Goal: Transaction & Acquisition: Purchase product/service

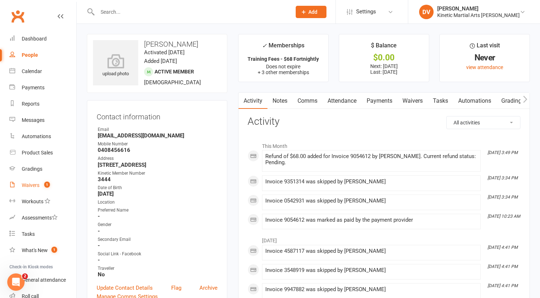
click at [26, 181] on link "Waivers 1" at bounding box center [42, 185] width 67 height 16
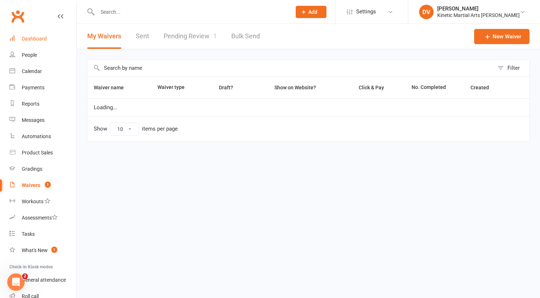
click at [42, 33] on link "Dashboard" at bounding box center [42, 39] width 67 height 16
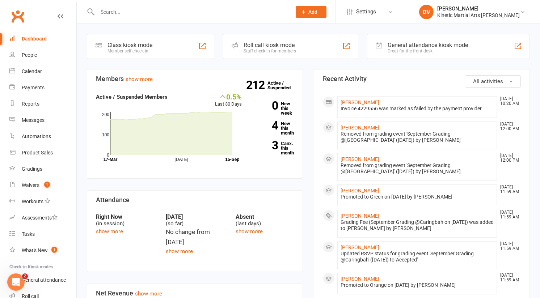
click at [124, 16] on input "text" at bounding box center [190, 12] width 191 height 10
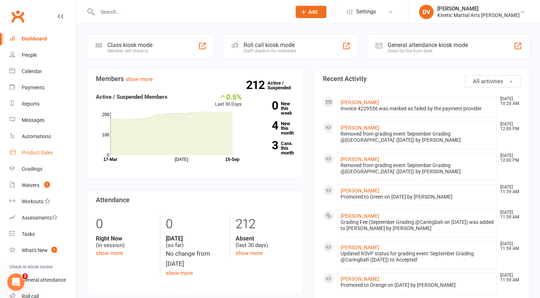
click at [28, 151] on div "Product Sales" at bounding box center [37, 153] width 31 height 6
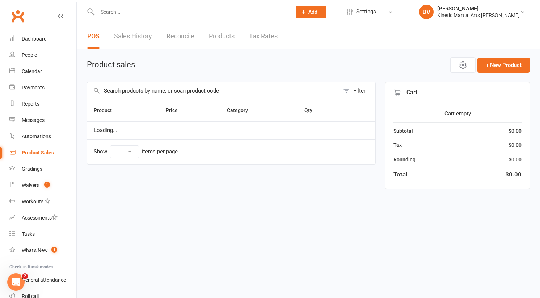
select select "10"
click at [202, 93] on input "text" at bounding box center [213, 91] width 252 height 17
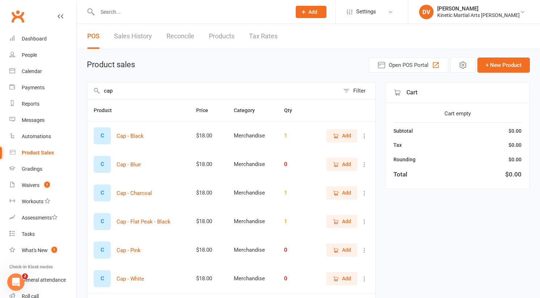
type input "cap"
click at [339, 134] on span "Add" at bounding box center [342, 136] width 18 height 8
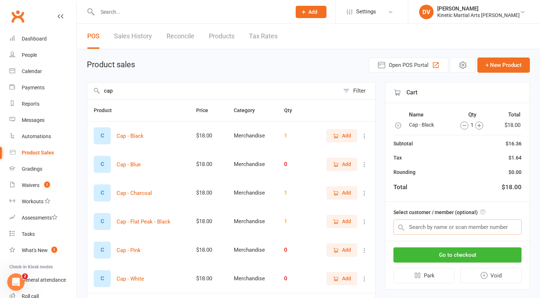
click at [427, 226] on input "text" at bounding box center [457, 227] width 128 height 15
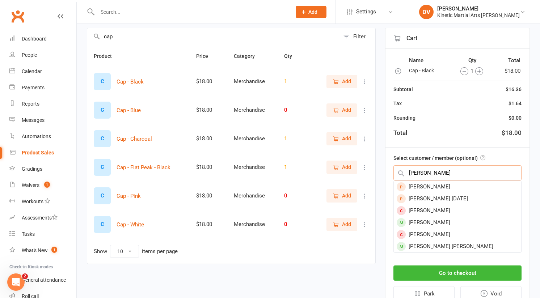
scroll to position [59, 0]
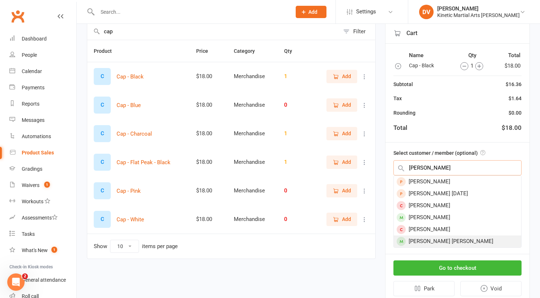
type input "luca m"
click at [461, 240] on div "Luca Mishchenko moreira" at bounding box center [457, 242] width 127 height 12
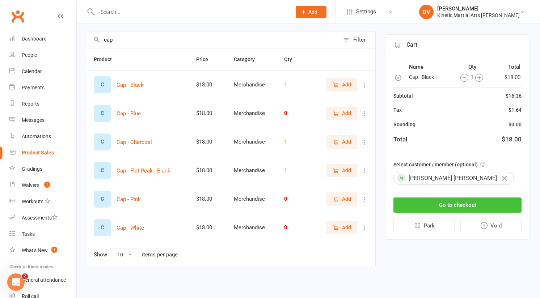
click at [461, 205] on button "Go to checkout" at bounding box center [457, 205] width 128 height 15
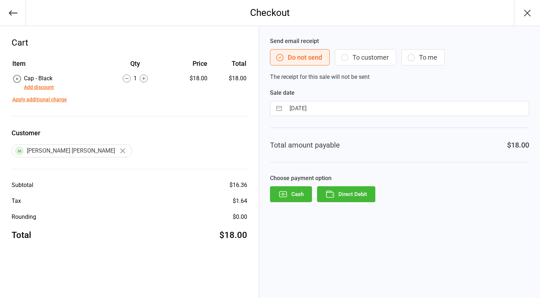
click at [342, 193] on button "Direct Debit" at bounding box center [346, 194] width 58 height 16
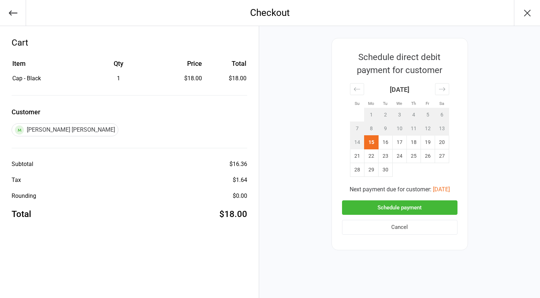
click at [383, 209] on button "Schedule payment" at bounding box center [399, 207] width 115 height 15
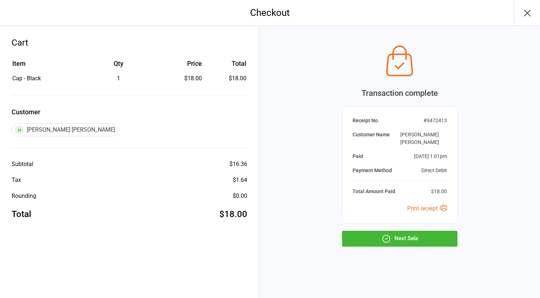
click at [406, 238] on button "Next Sale" at bounding box center [399, 239] width 115 height 16
